Goal: Task Accomplishment & Management: Manage account settings

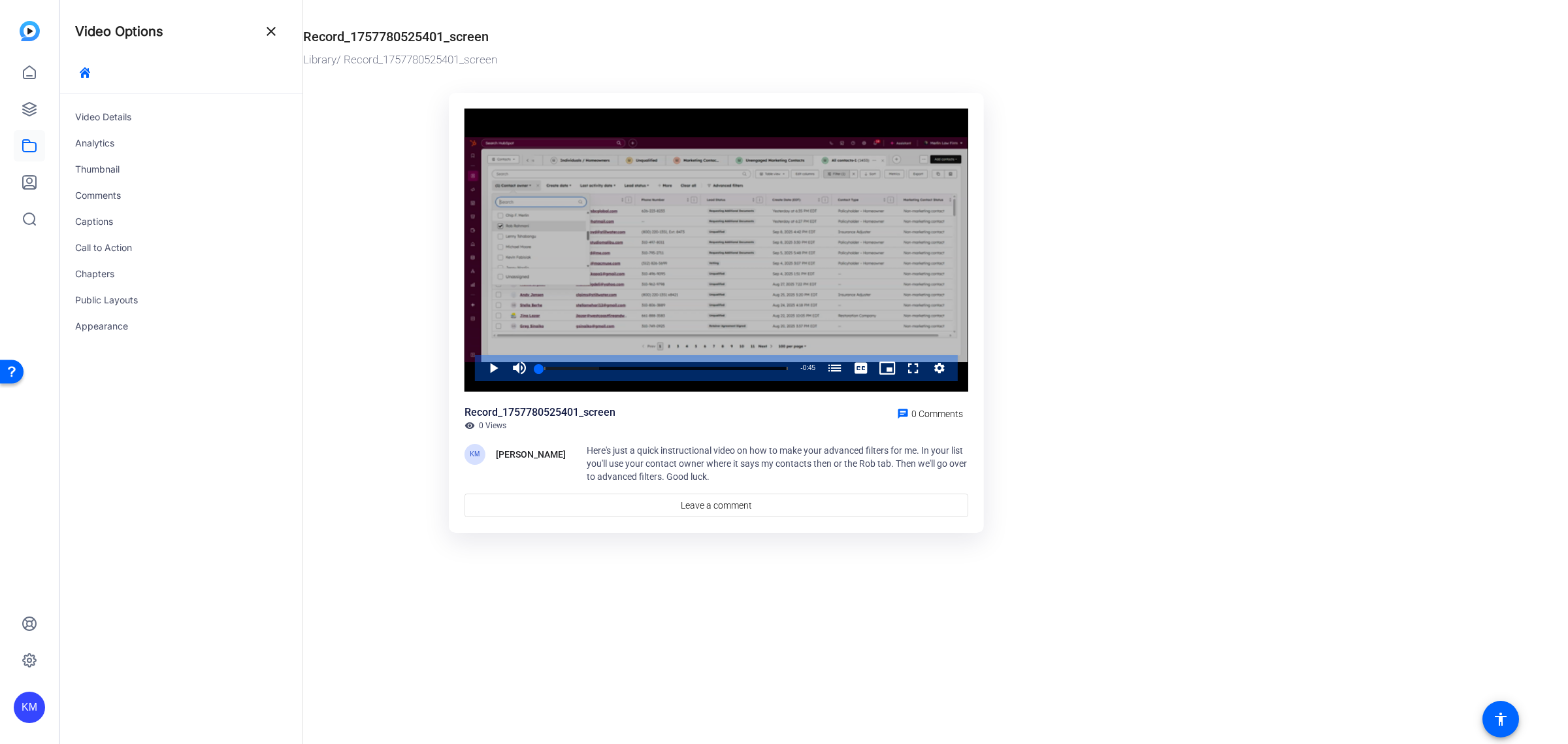
click at [723, 288] on div "Video Player" at bounding box center [716, 250] width 503 height 284
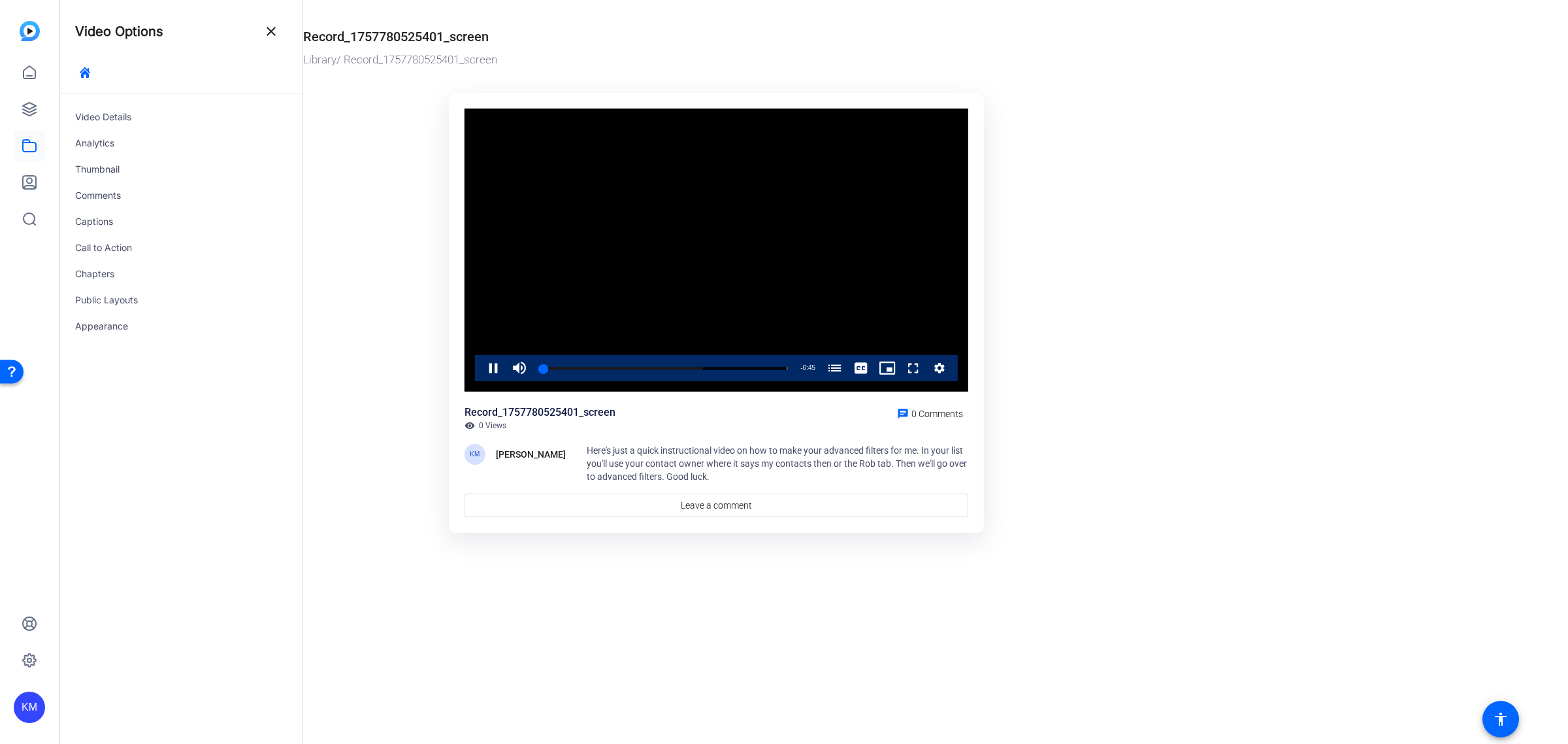
click at [597, 163] on video "Video Player" at bounding box center [716, 250] width 503 height 284
click at [487, 39] on div "Record_1757780525401_screen" at bounding box center [396, 36] width 185 height 20
click at [152, 119] on div "Video Details" at bounding box center [181, 116] width 243 height 26
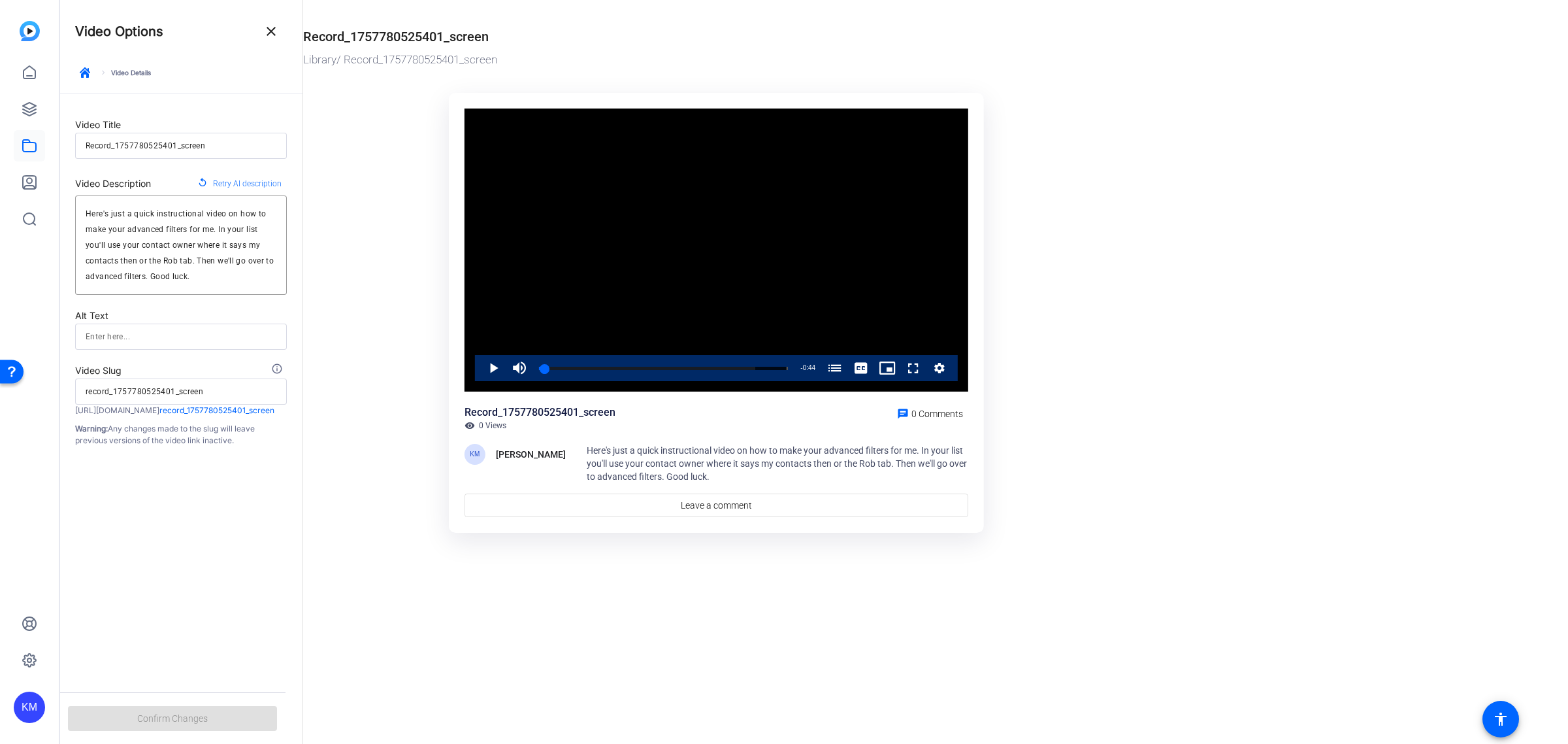
click at [233, 144] on input "Record_1757780525401_screen" at bounding box center [181, 146] width 191 height 16
type input "H"
type input "h"
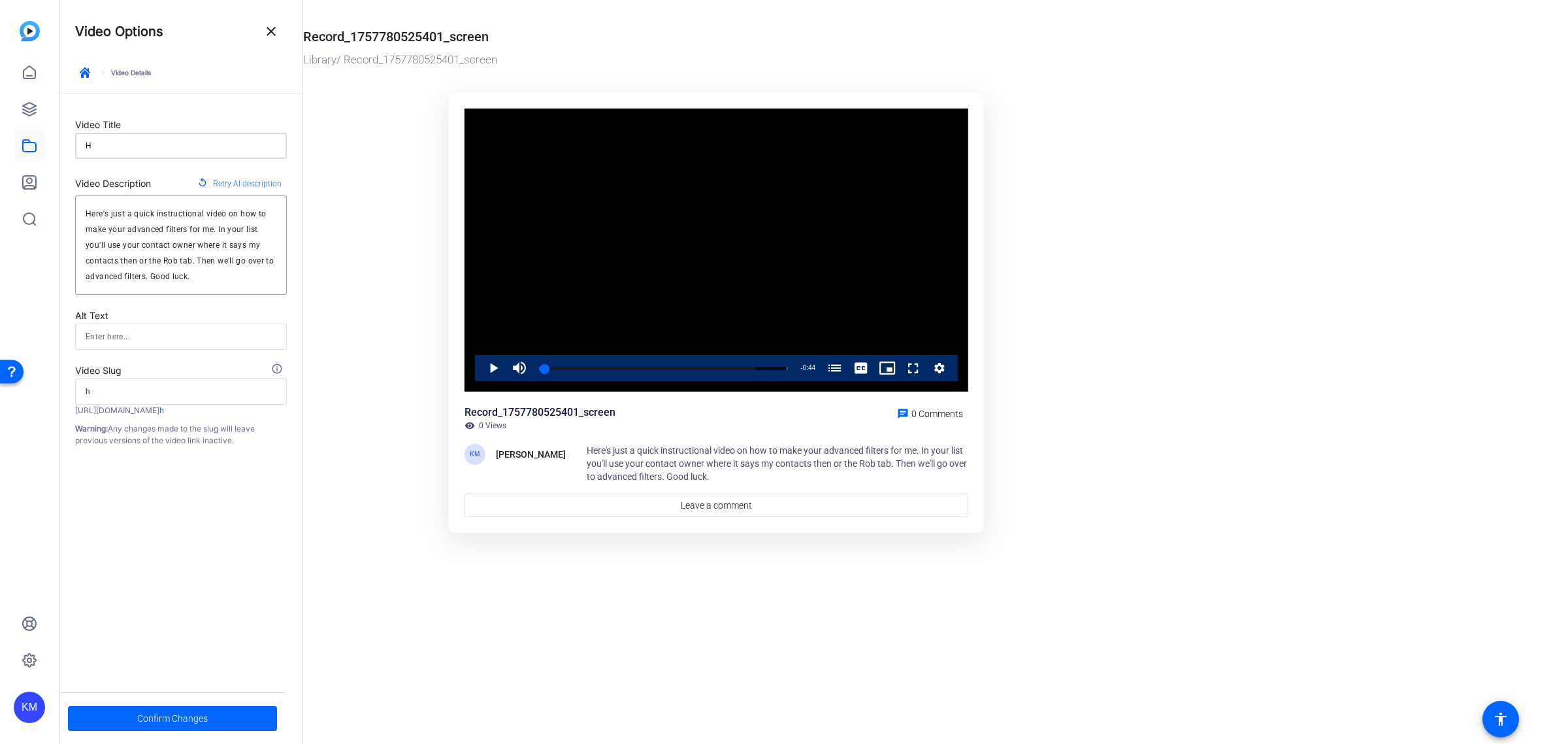
type input "Ho"
type input "ho"
type input "How"
type input "how"
type input "How"
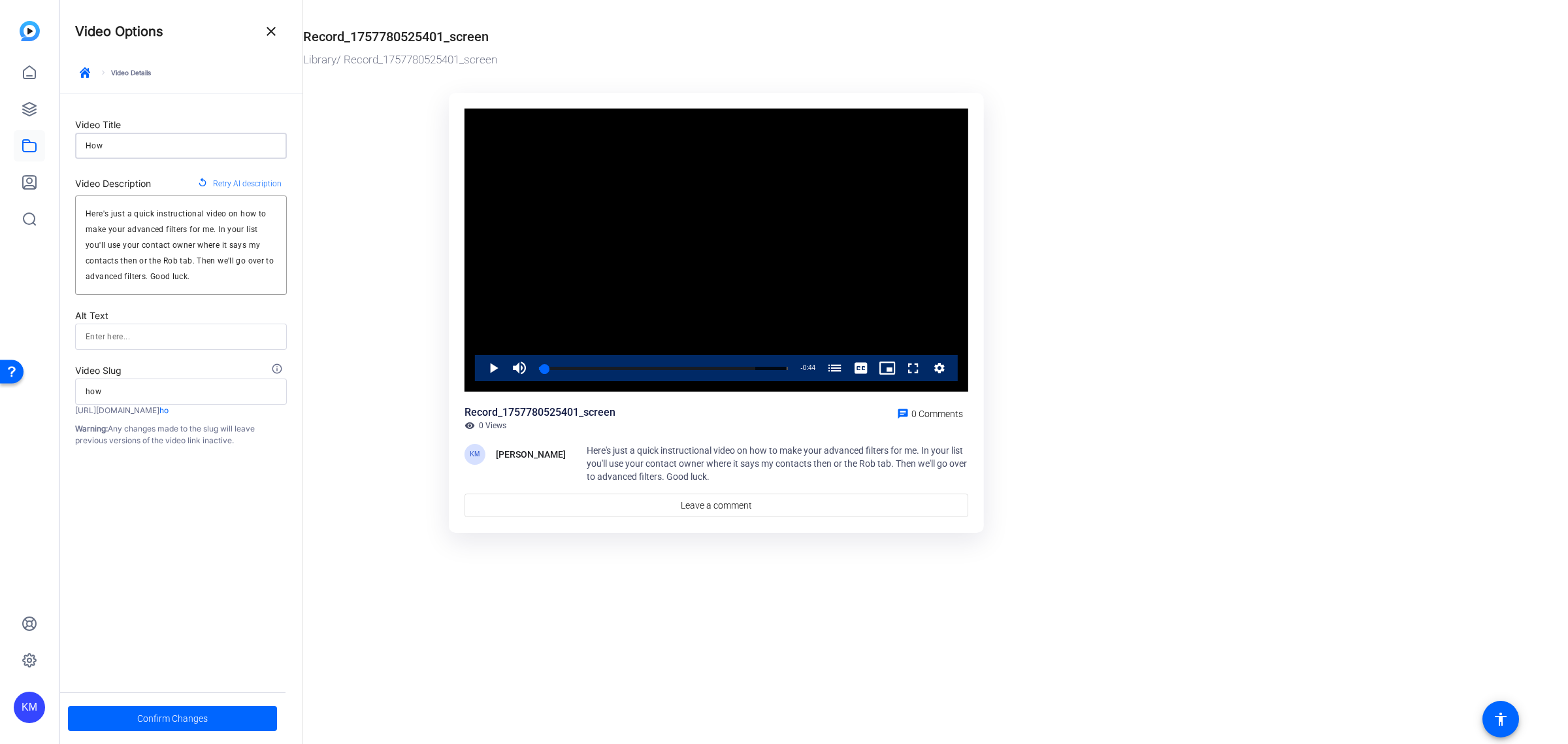
type input "how"
type input "How t"
type input "how-t"
type input "How to"
type input "how-to"
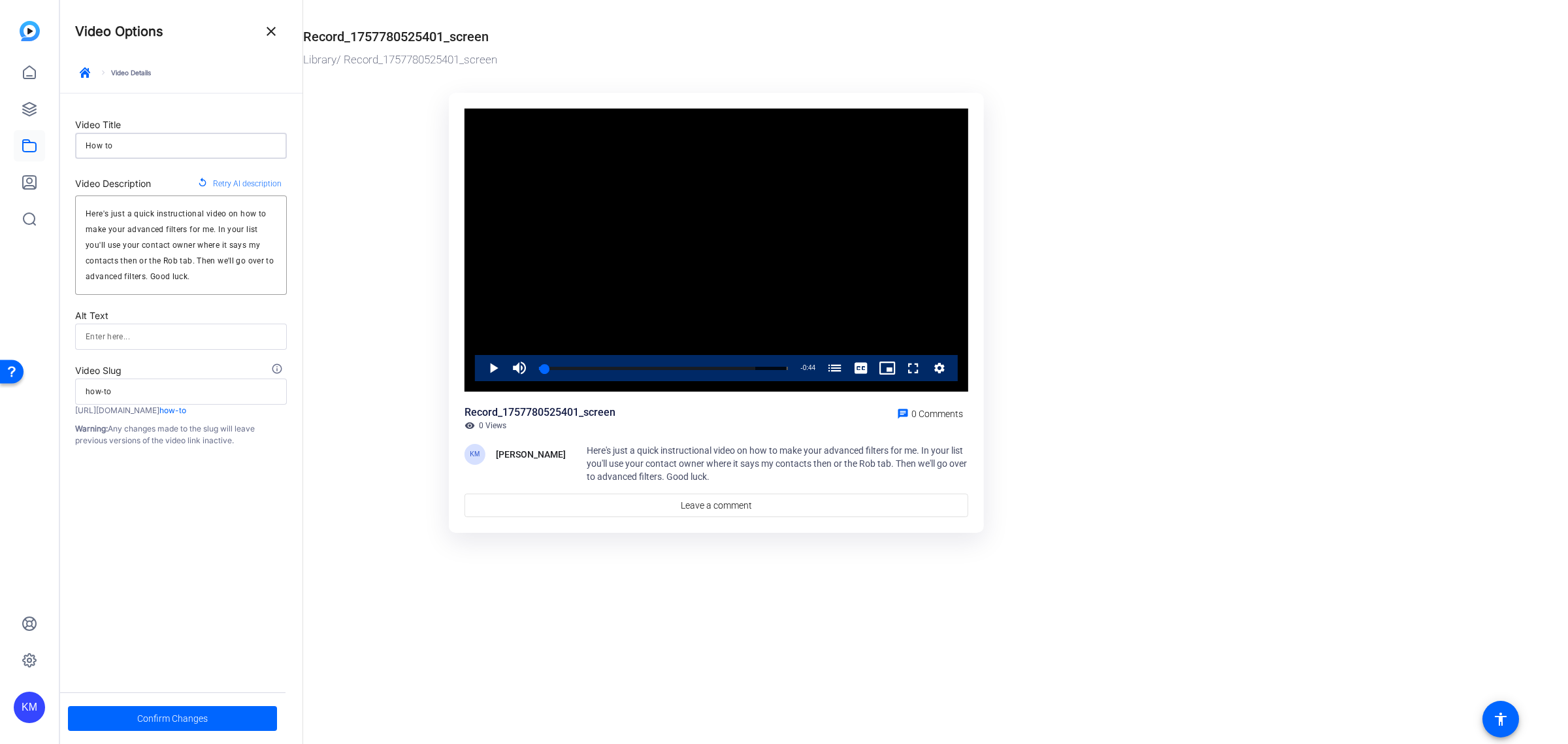
type input "How to"
type input "how-to"
type input "How to U"
type input "how-to-u"
type input "How to Us"
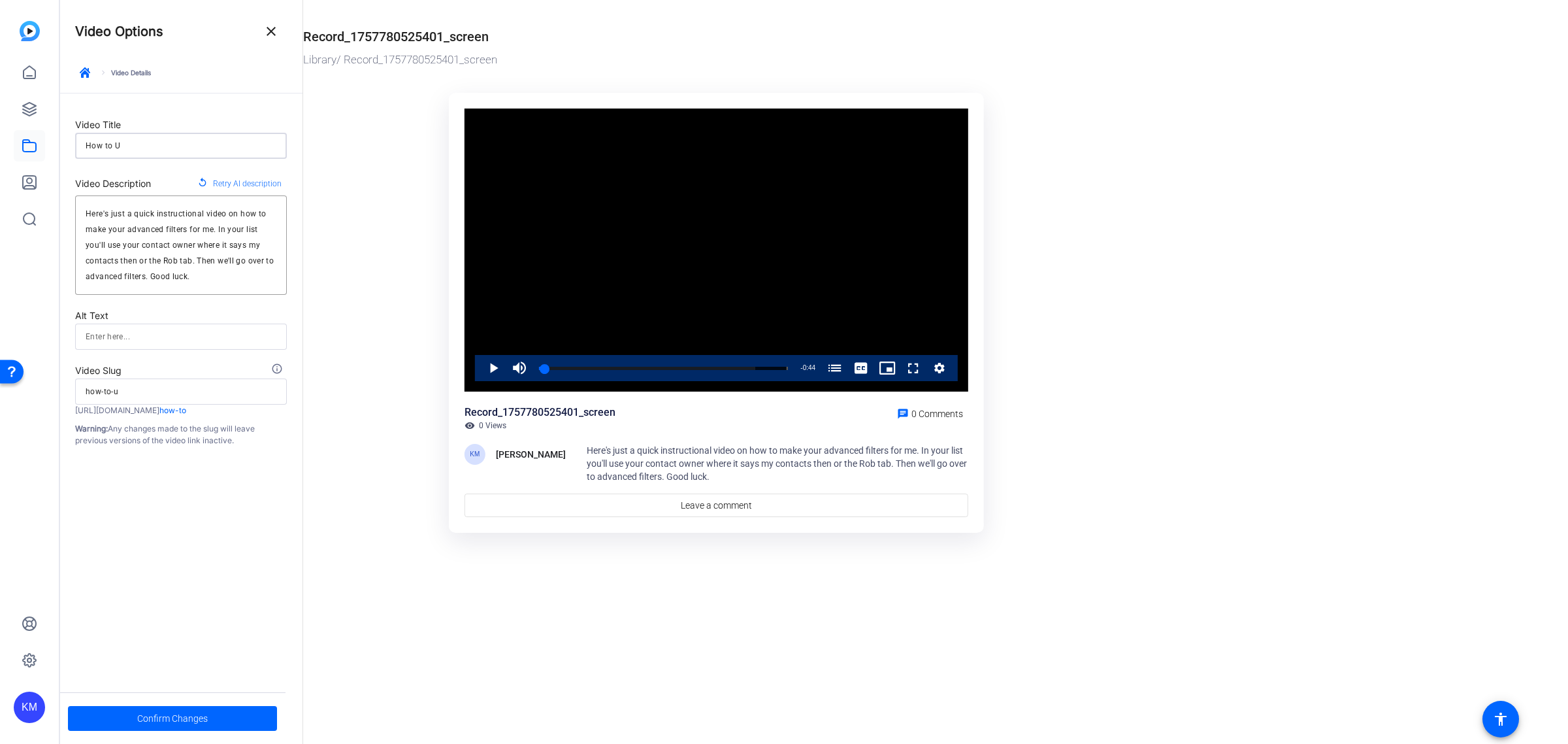
type input "how-to-us"
type input "How to Use"
type input "how-to-use"
type input "How to Use"
type input "how-to-use"
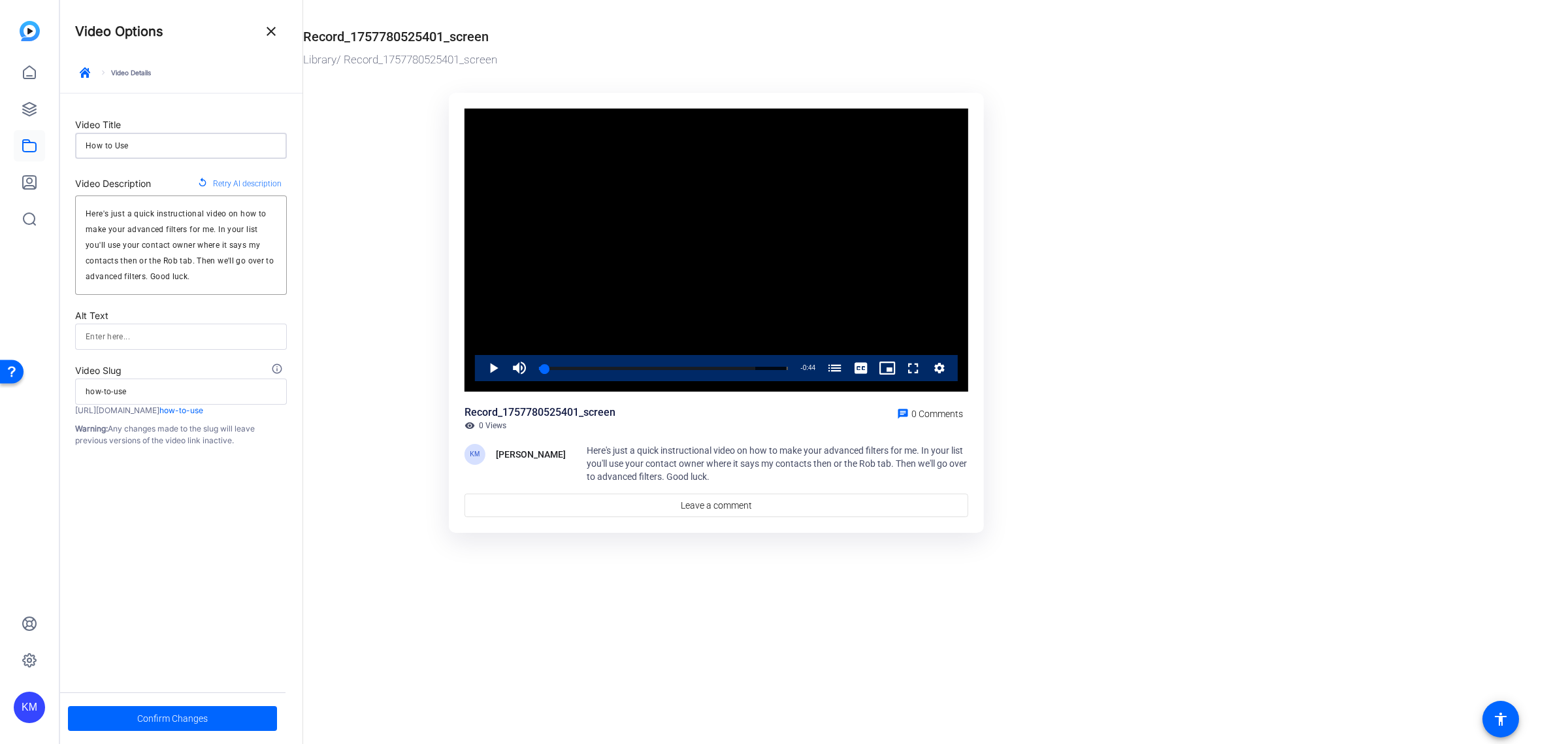
type input "How to Use A"
type input "how-to-use-a"
type input "How to Use Ad"
type input "how-to-use-ad"
type input "How to Use Adv"
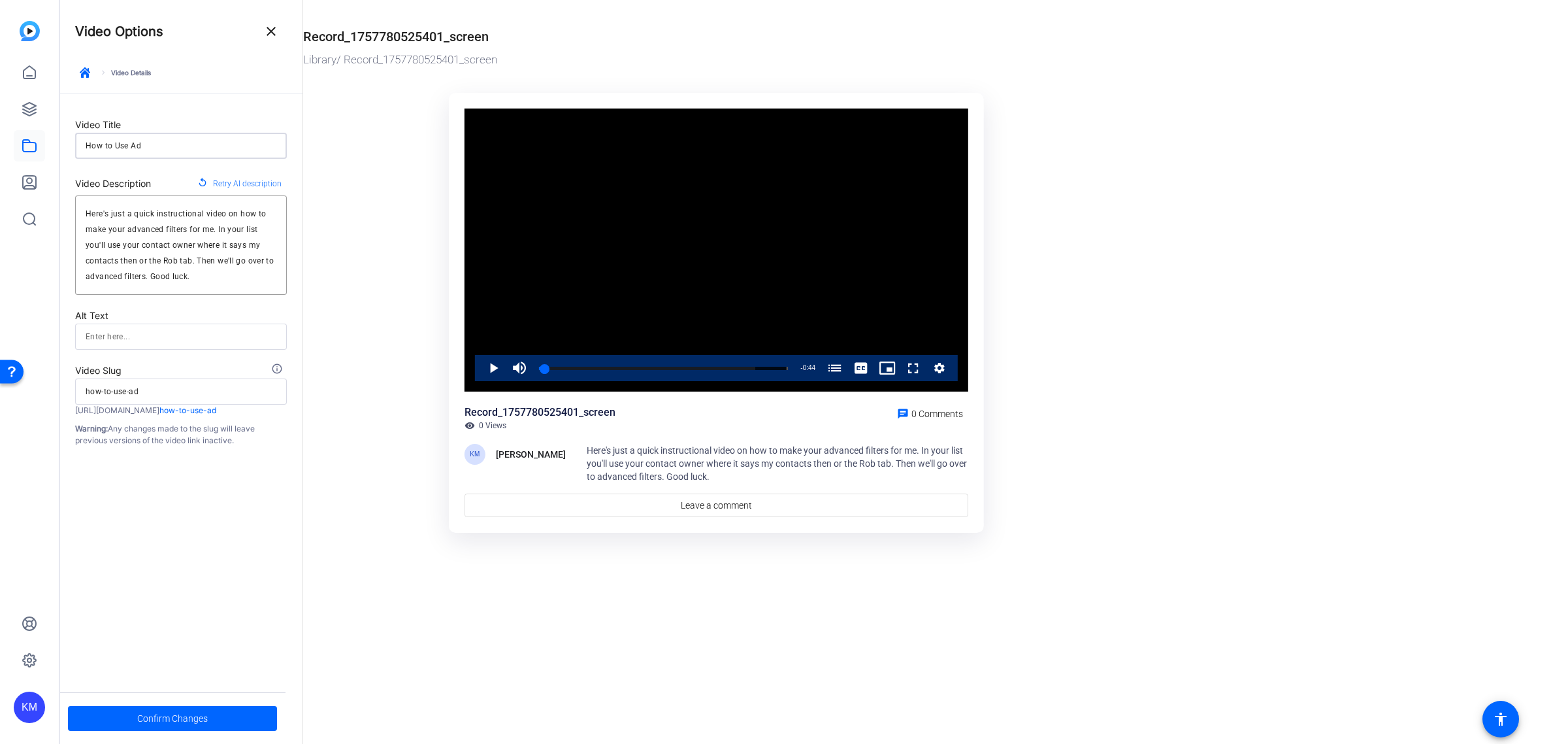
type input "how-to-use-adv"
type input "How to Use Adva"
type input "how-to-use-adva"
type input "How to Use Advan"
type input "how-to-use-advan"
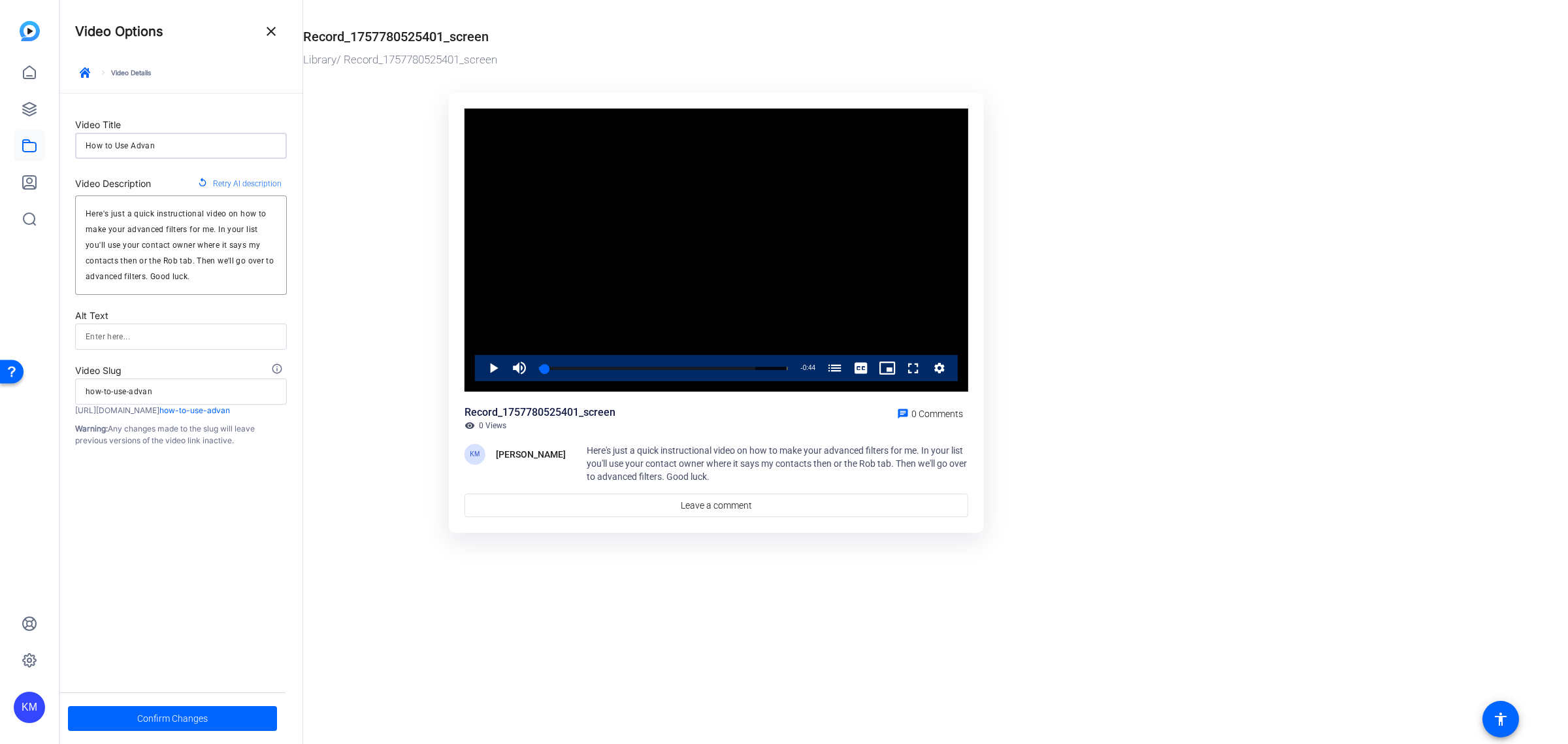
type input "How to Use Advanc"
type input "how-to-use-advanc"
type input "How to Use Advance"
type input "how-to-use-advance"
type input "How to Use Advanced"
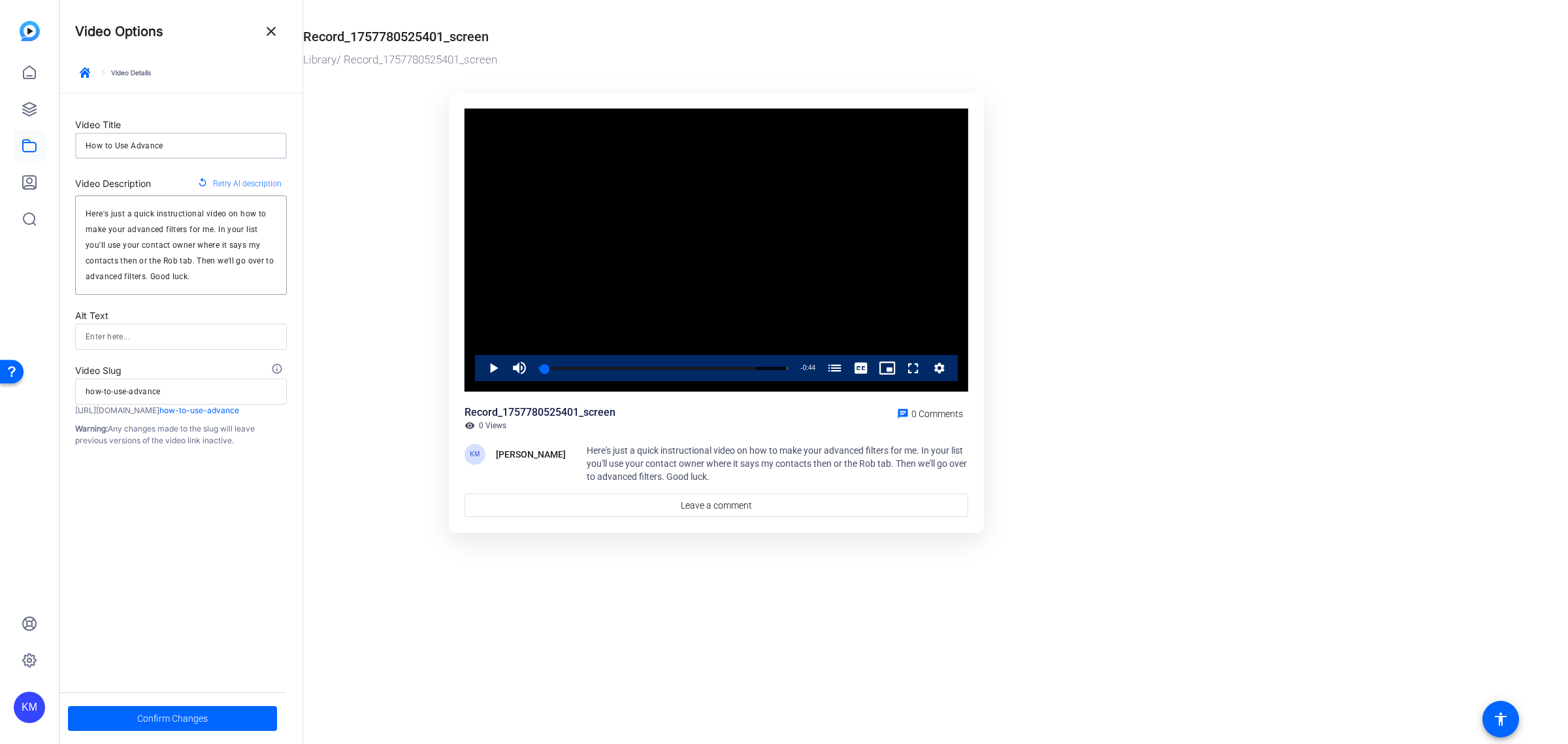
type input "how-to-use-advanced"
type input "How to Use Advanced"
type input "how-to-use-advanced"
type input "How to Use Advanced F"
type input "how-to-use-advanced-f"
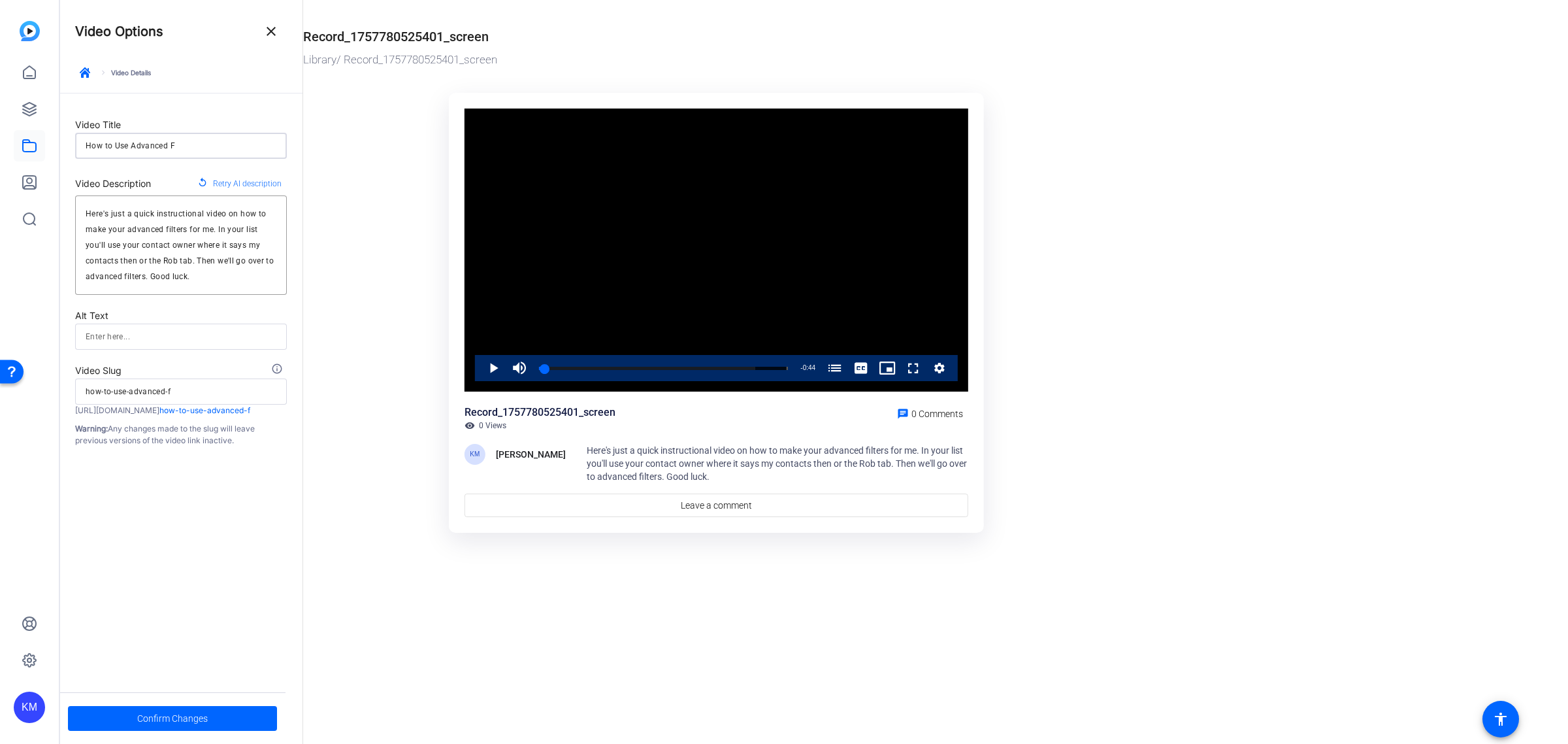
type input "How to Use Advanced Fi"
type input "how-to-use-advanced-fi"
type input "How to Use Advanced Fil"
type input "how-to-use-advanced-fil"
type input "How to Use Advanced Filt"
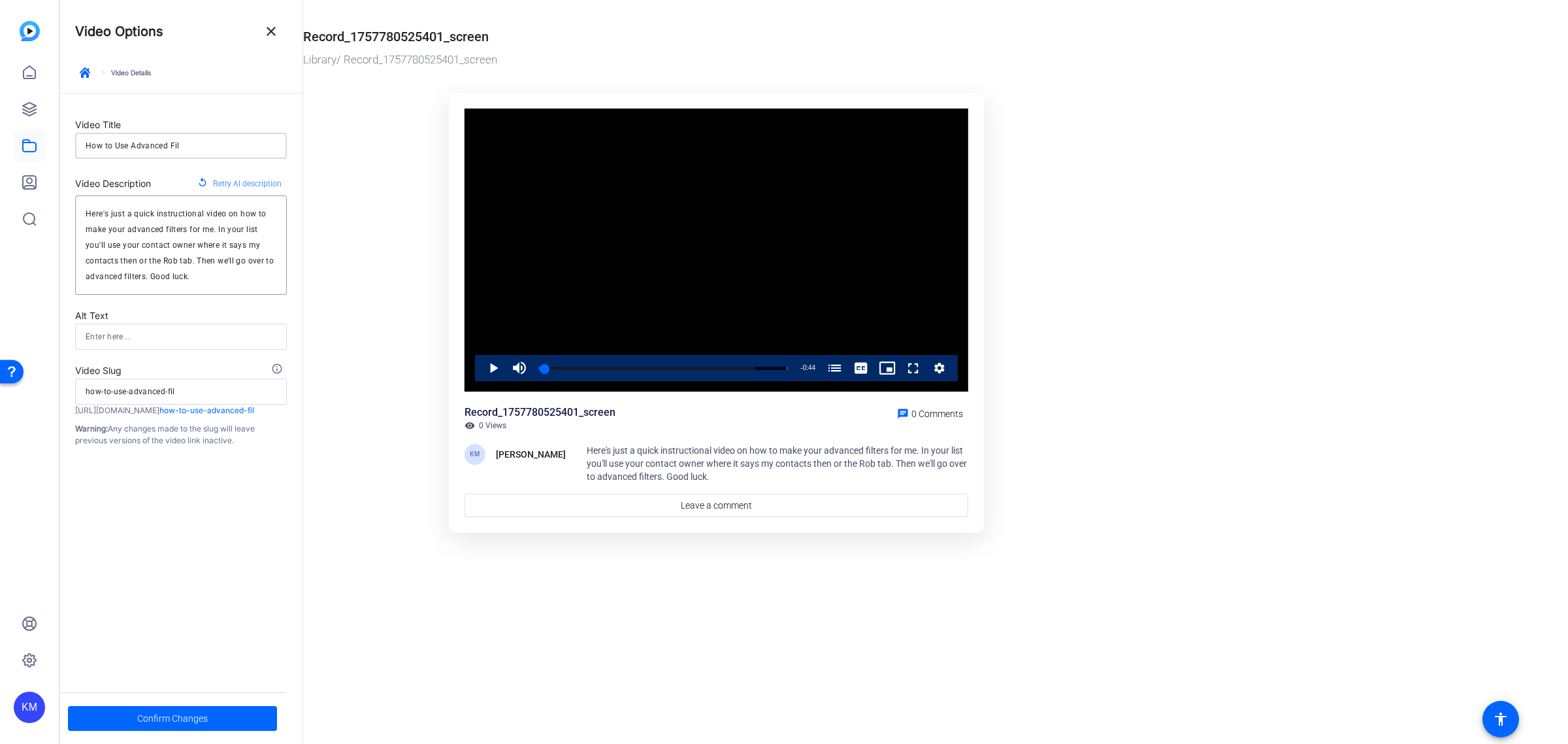
type input "how-to-use-advanced-filt"
type input "How to Use Advanced Filte"
type input "how-to-use-advanced-filte"
type input "How to Use Advanced Filter"
type input "how-to-use-advanced-filter"
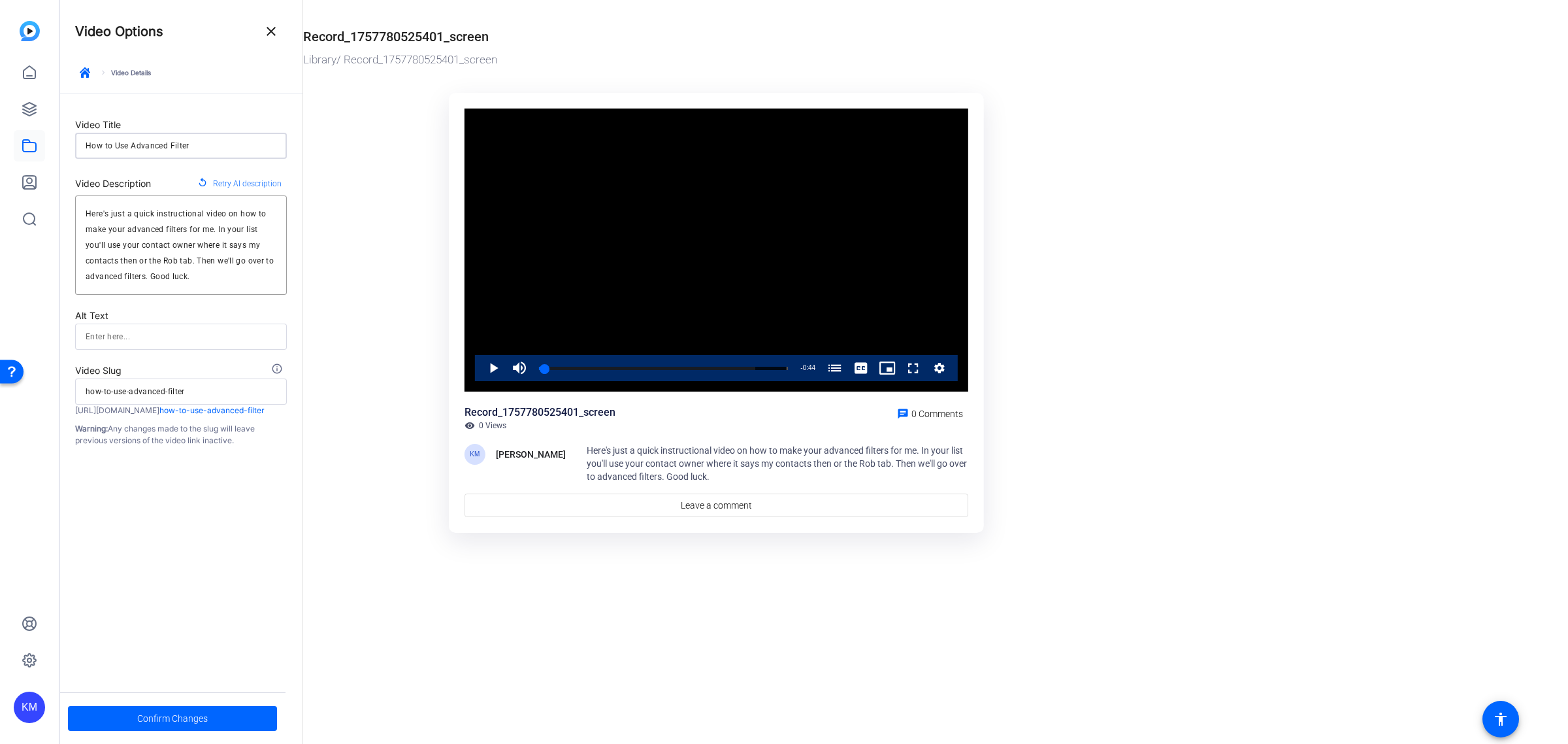
type input "How to Use Advanced Filters"
type input "how-to-use-advanced-filters"
type input "How to Use Advanced Filters"
drag, startPoint x: 217, startPoint y: 283, endPoint x: 76, endPoint y: 214, distance: 157.0
click at [76, 214] on div "Here's just a quick instructional video on how to make your advanced filters fo…" at bounding box center [181, 245] width 212 height 99
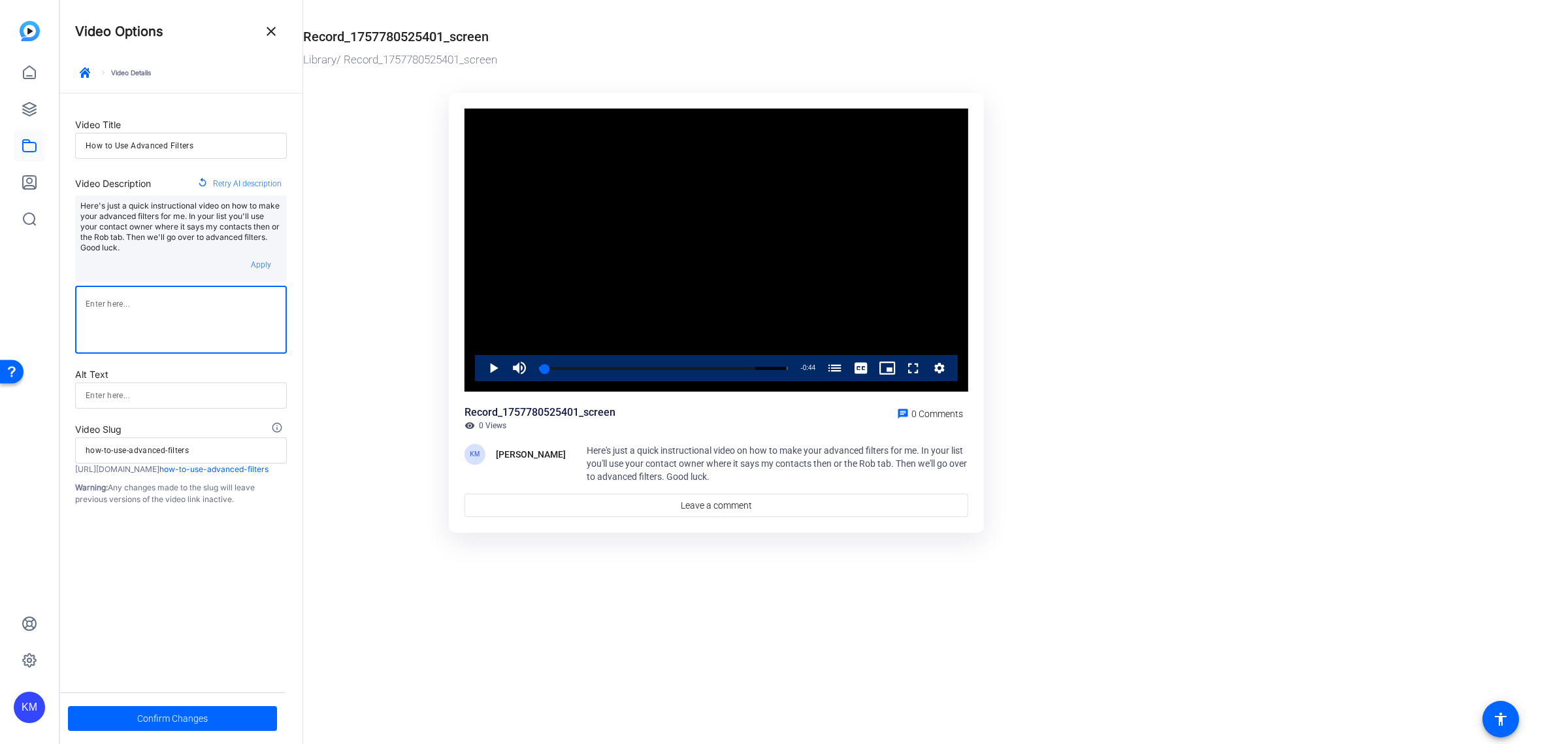
click at [168, 296] on textarea at bounding box center [181, 319] width 191 height 47
type textarea "Quick video to show you how to use advanced filters in your contact."
click at [170, 710] on span "Confirm Changes" at bounding box center [172, 718] width 71 height 25
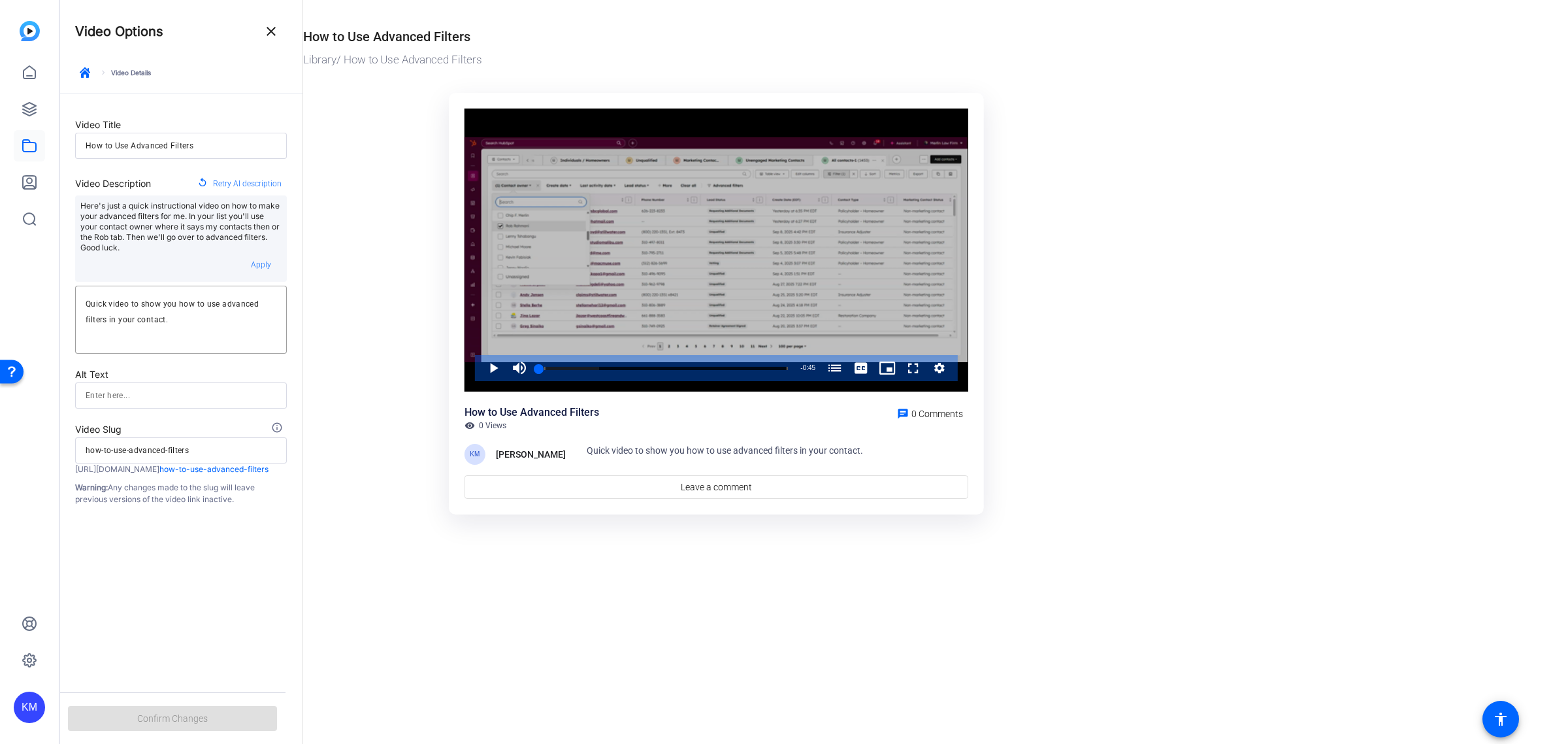
click at [941, 367] on icon "Video Player" at bounding box center [939, 368] width 13 height 16
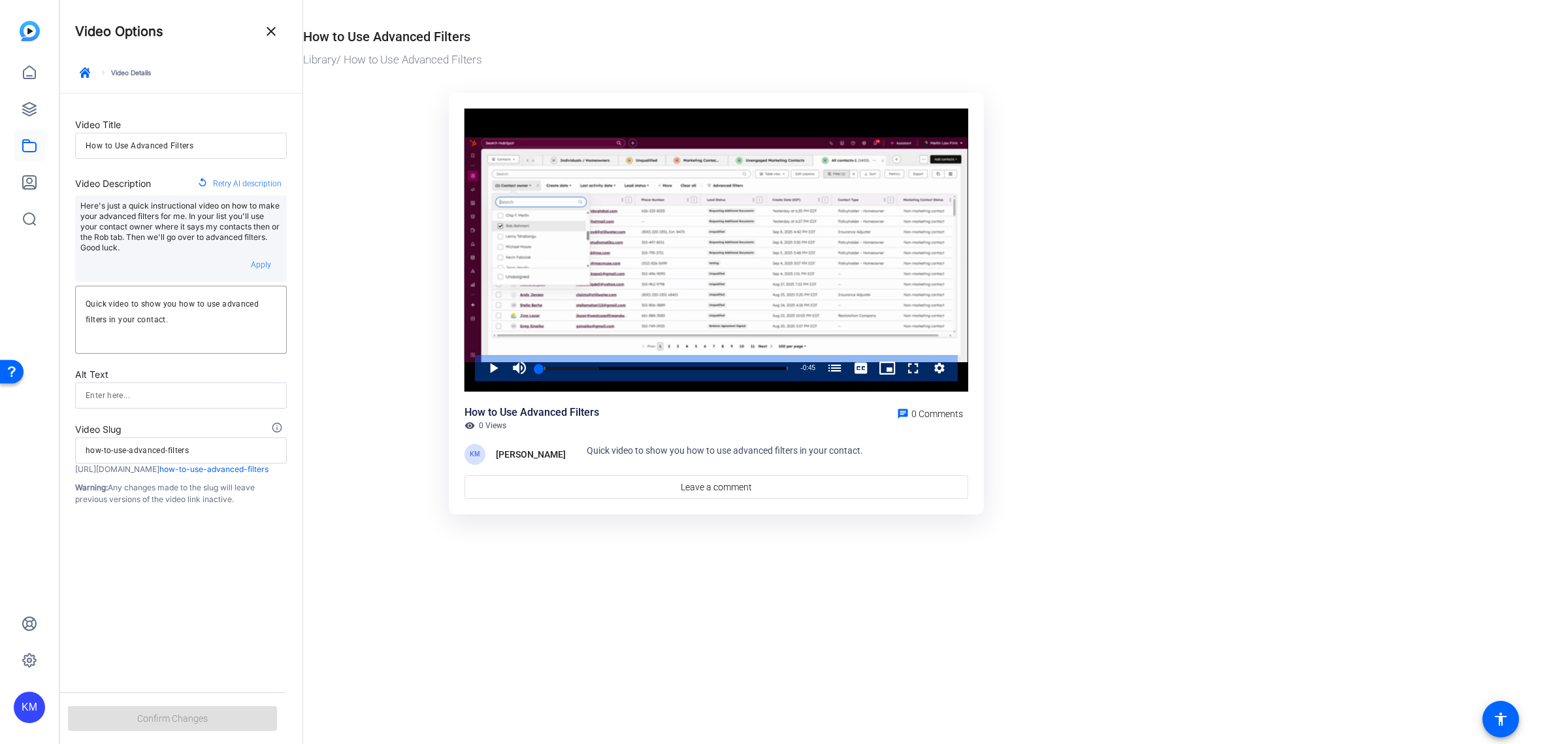
click at [113, 71] on div "keyboard_arrow_right Video Details" at bounding box center [181, 77] width 212 height 30
click at [102, 70] on div "keyboard_arrow_right Video Details" at bounding box center [181, 77] width 212 height 30
click at [266, 33] on mat-icon "close" at bounding box center [271, 32] width 16 height 16
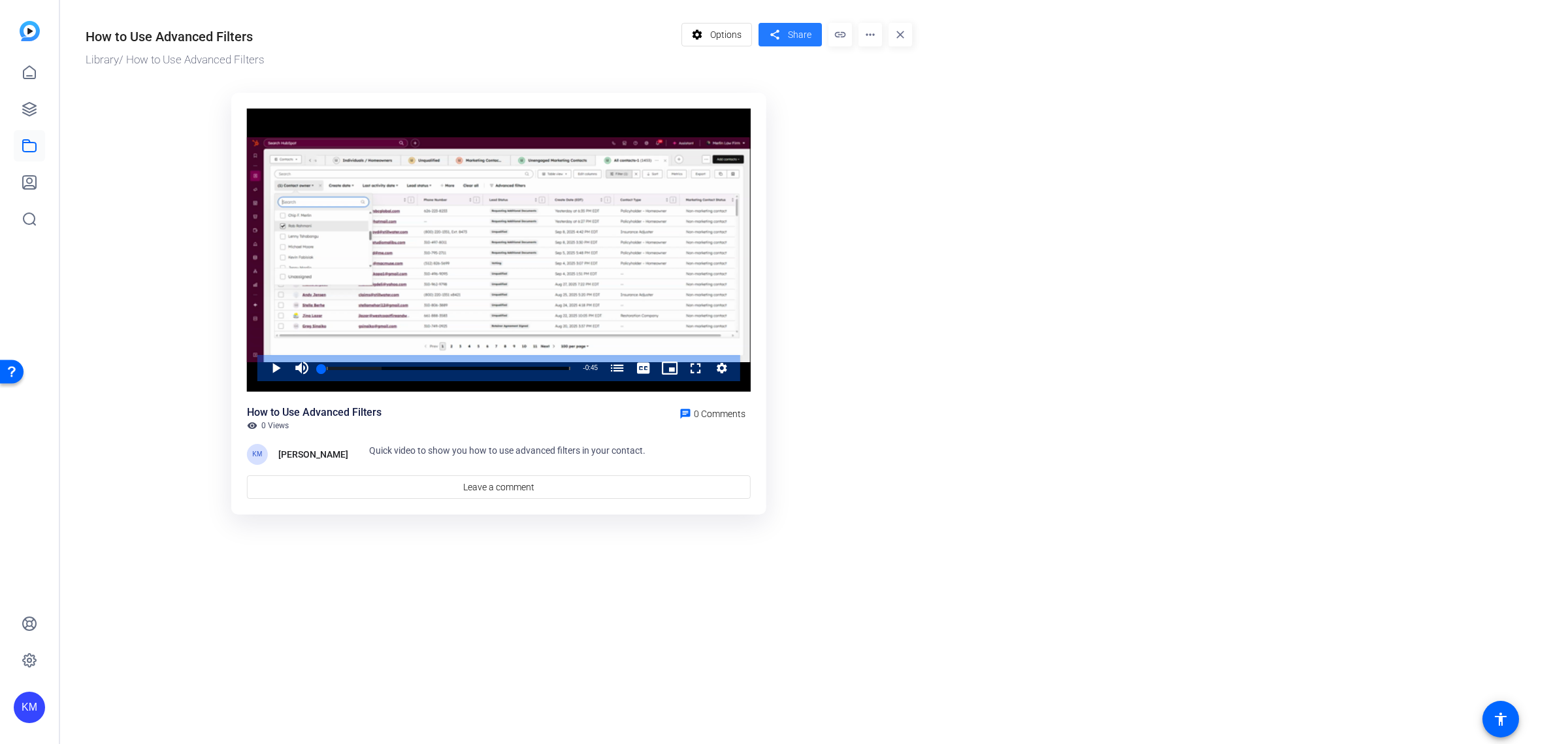
click at [792, 36] on span "Share" at bounding box center [800, 34] width 24 height 14
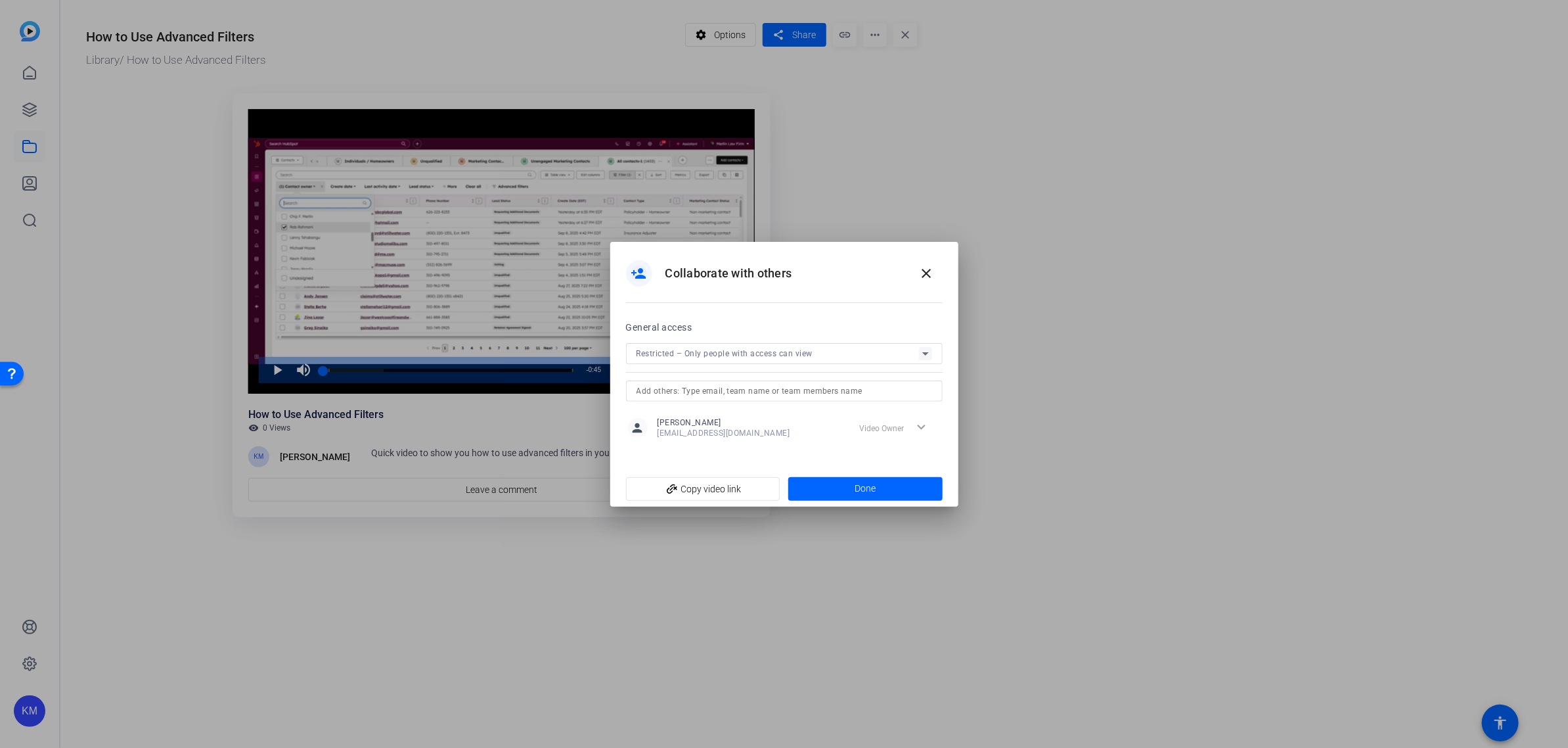
click at [928, 349] on icon at bounding box center [925, 353] width 16 height 16
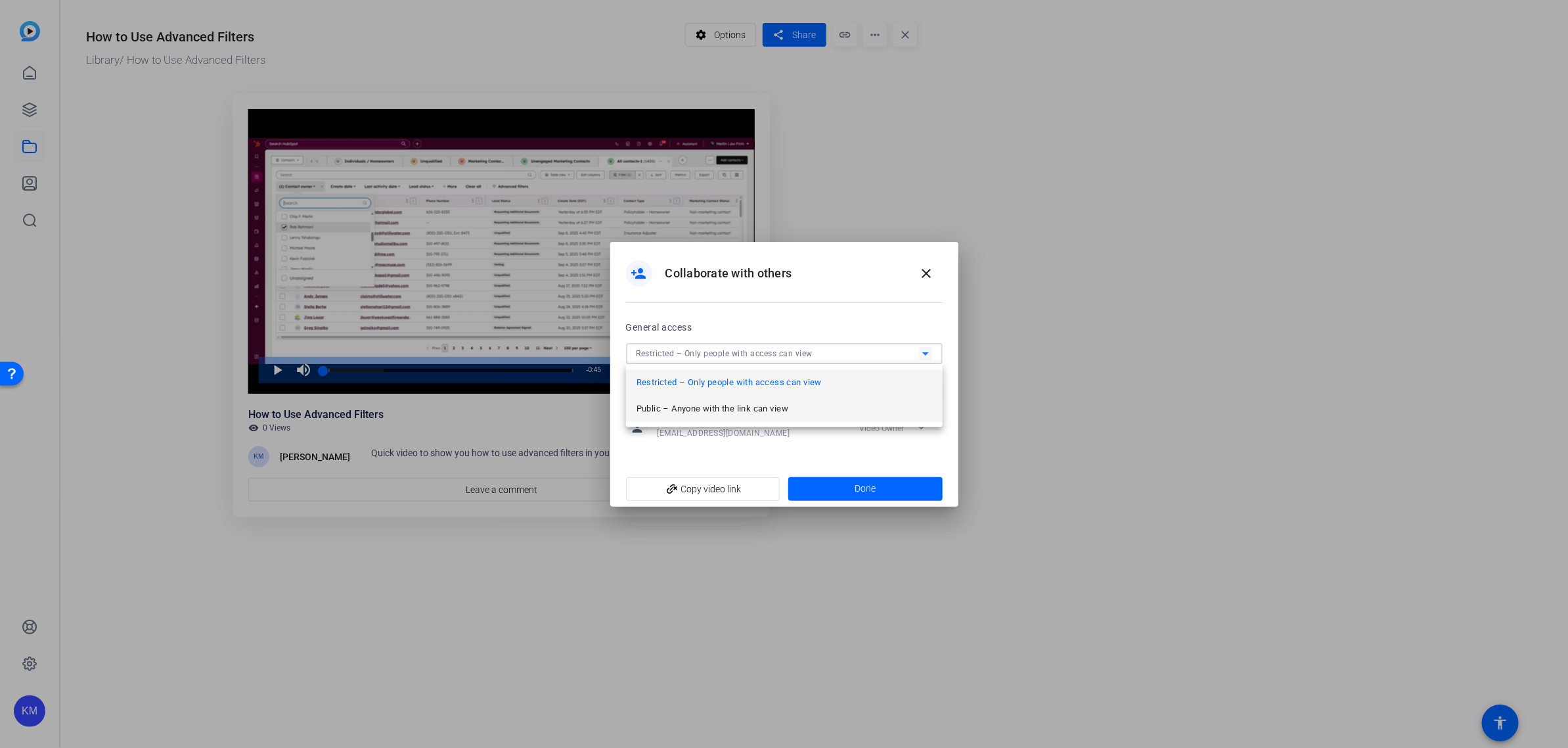
click at [865, 405] on mat-option "Public – Anyone with the link can view" at bounding box center [784, 408] width 317 height 26
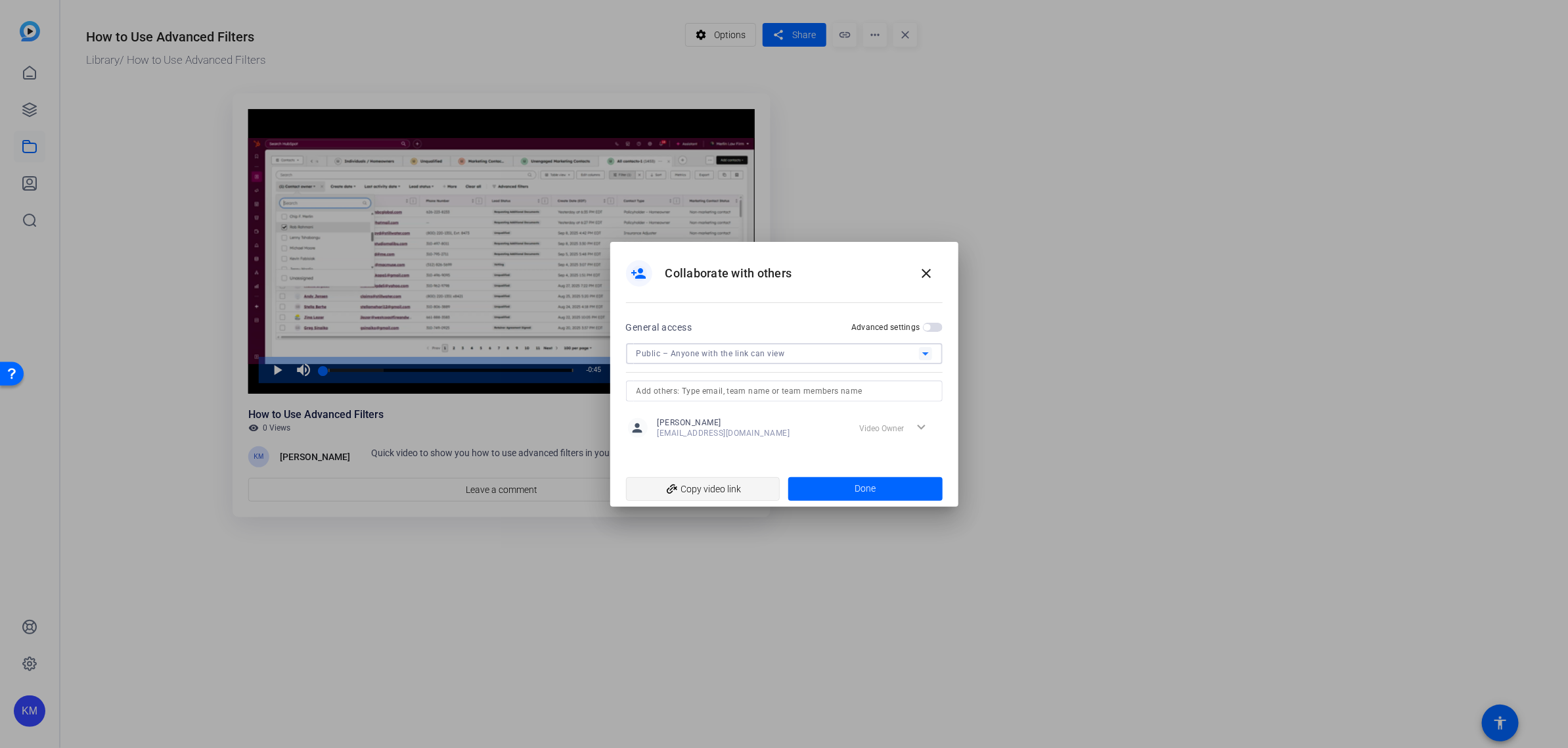
click at [728, 488] on span "add_link Copy video link" at bounding box center [703, 489] width 133 height 25
click at [863, 476] on span at bounding box center [865, 488] width 154 height 31
